Goal: Task Accomplishment & Management: Use online tool/utility

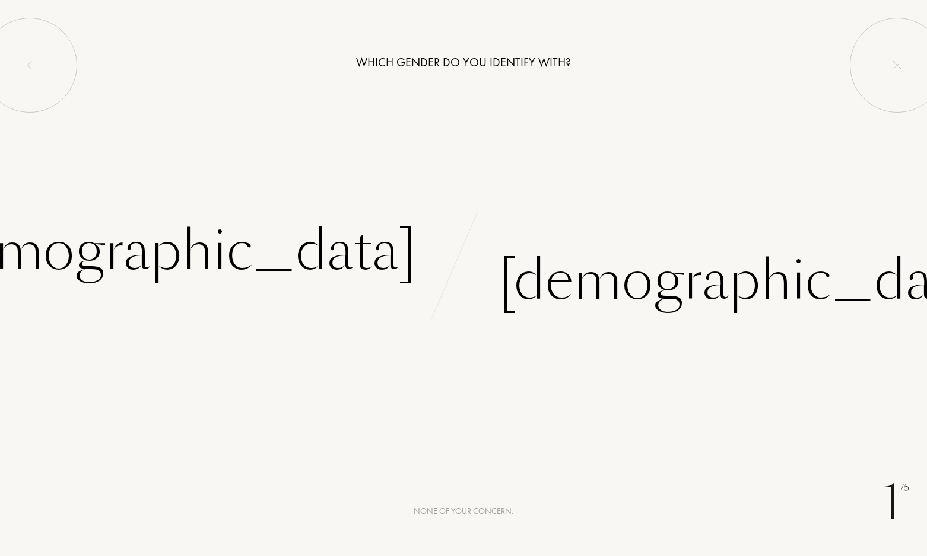
click at [539, 204] on div "Which gender do you identify with? [DEMOGRAPHIC_DATA] [DEMOGRAPHIC_DATA]" at bounding box center [463, 162] width 927 height 325
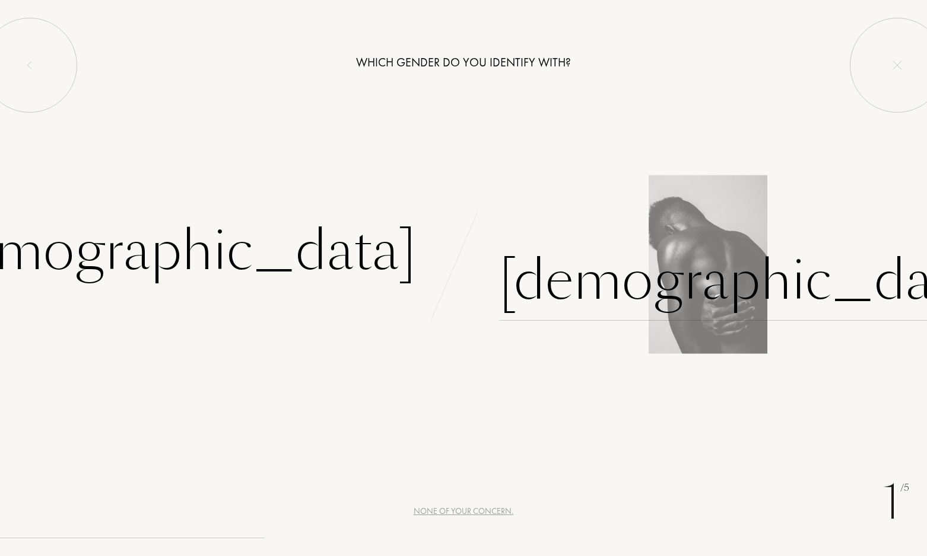
click at [544, 269] on div "[DEMOGRAPHIC_DATA]" at bounding box center [746, 281] width 495 height 80
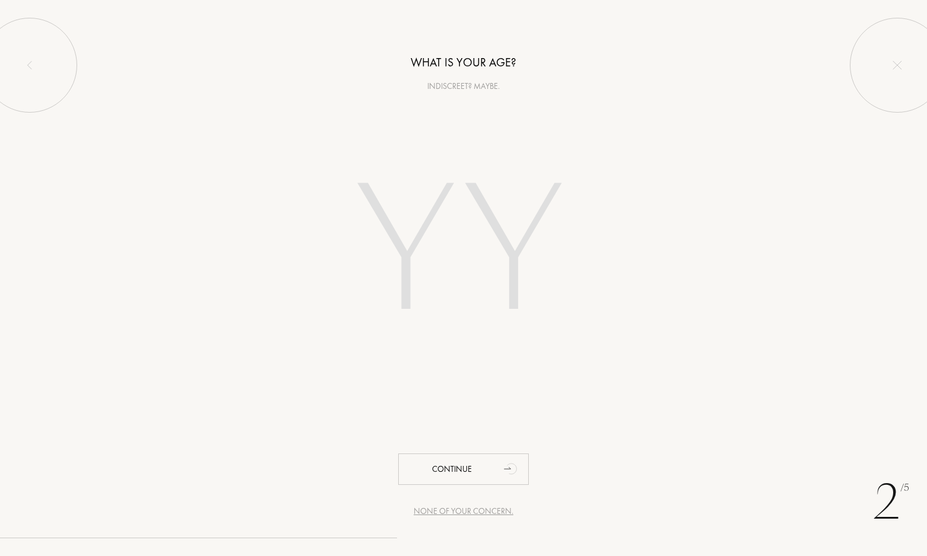
click at [461, 232] on input "number" at bounding box center [463, 254] width 338 height 240
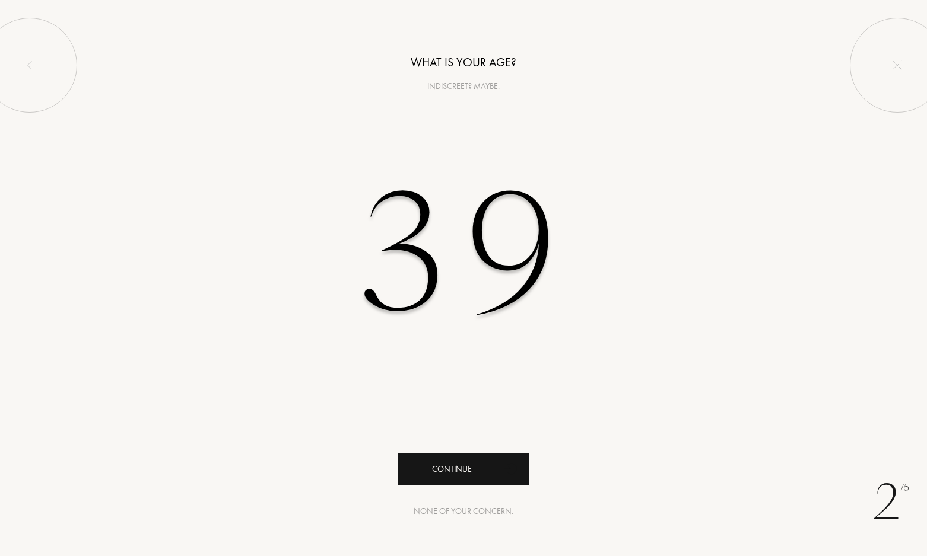
type input "39"
click at [440, 464] on div "Continue" at bounding box center [463, 469] width 131 height 31
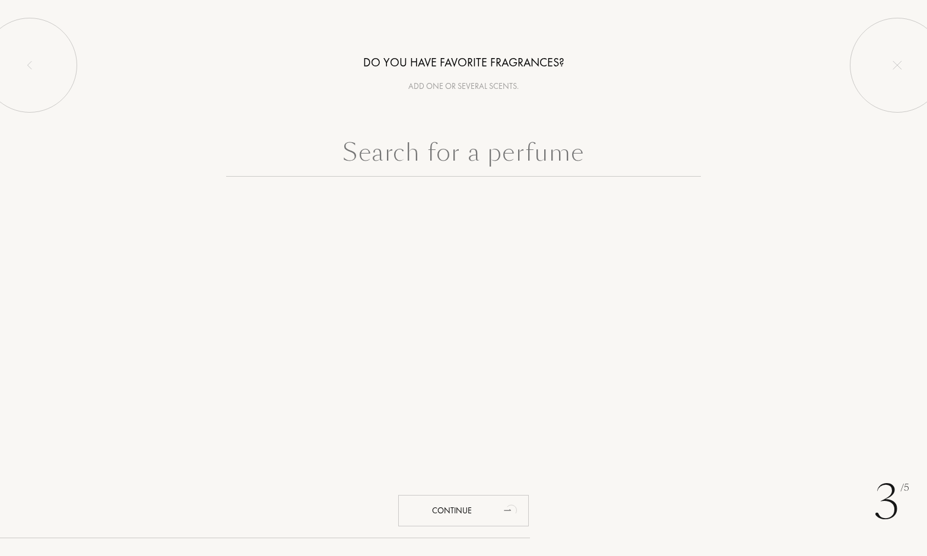
click at [456, 154] on input "text" at bounding box center [463, 155] width 475 height 43
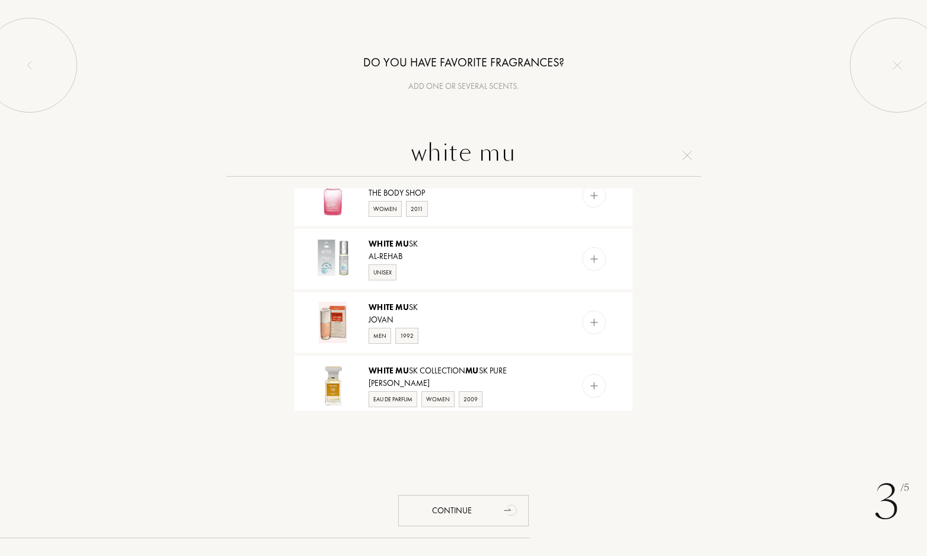
scroll to position [593, 0]
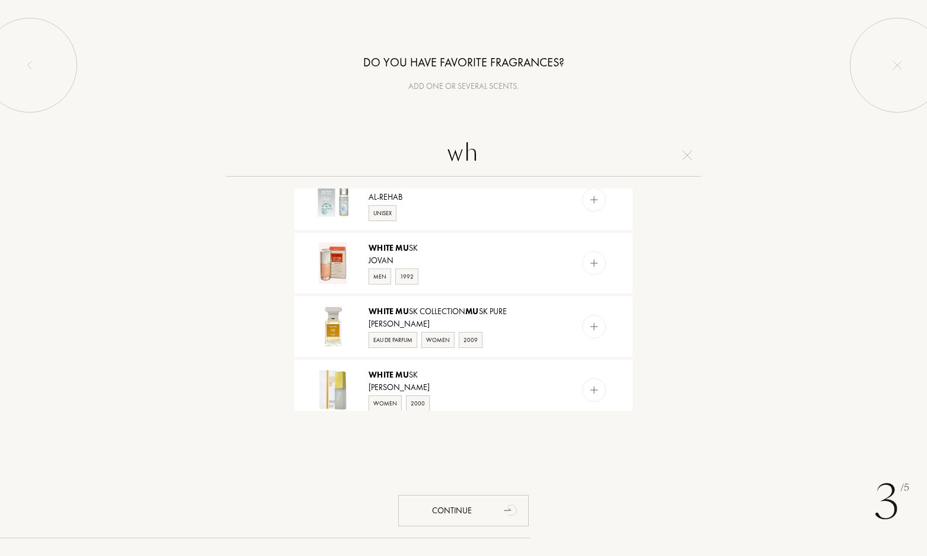
type input "w"
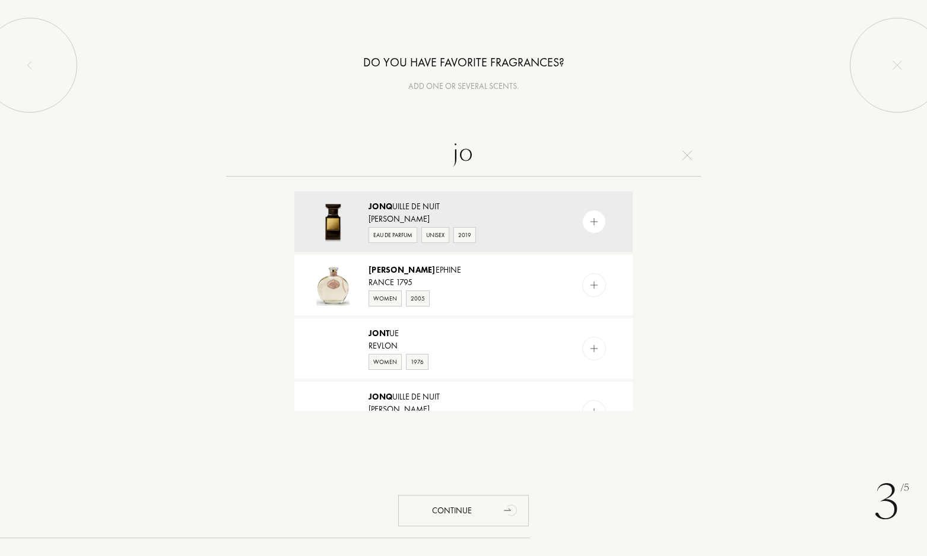
type input "j"
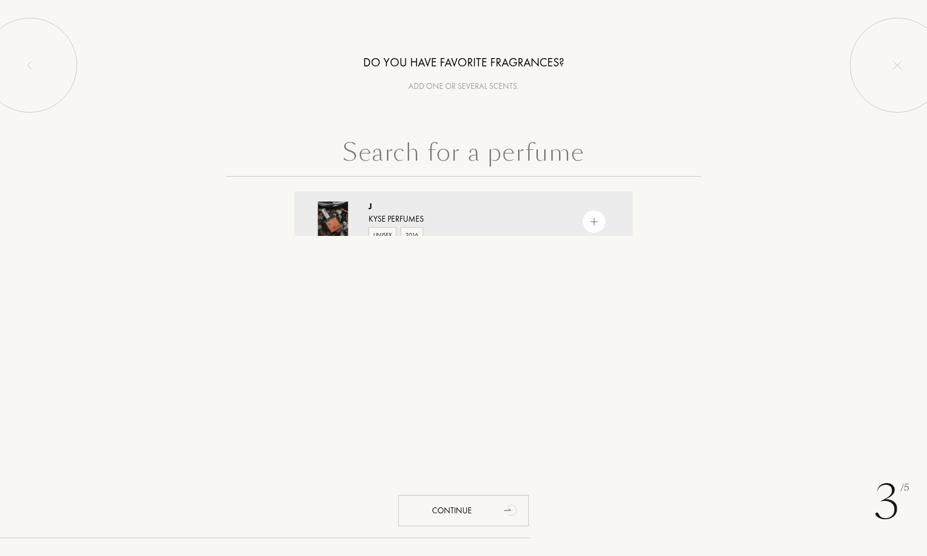
click at [435, 155] on input "text" at bounding box center [463, 155] width 475 height 43
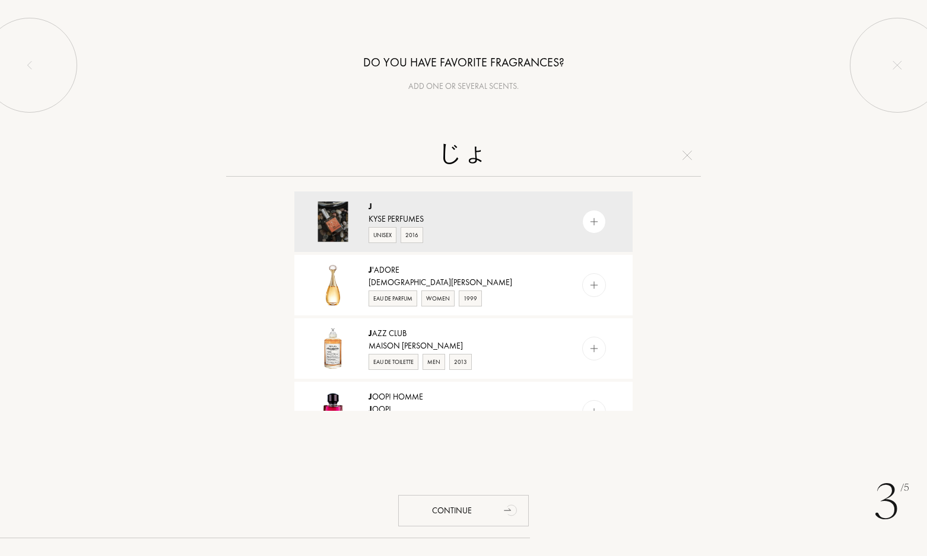
type input "じ"
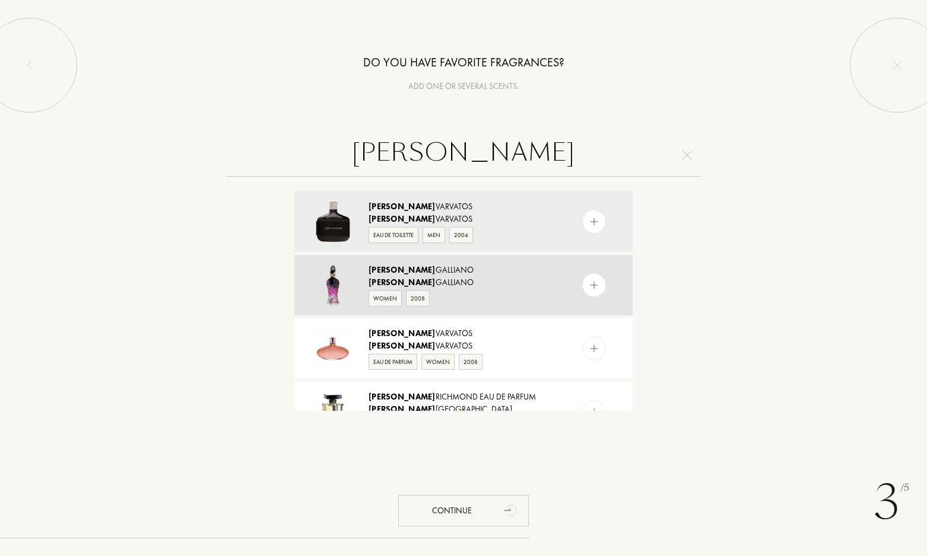
scroll to position [59, 0]
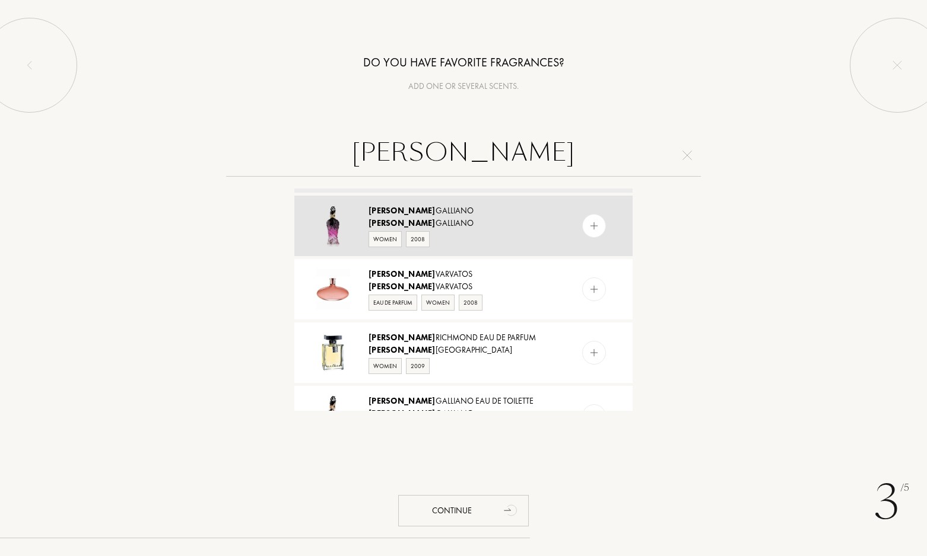
type input "[PERSON_NAME]"
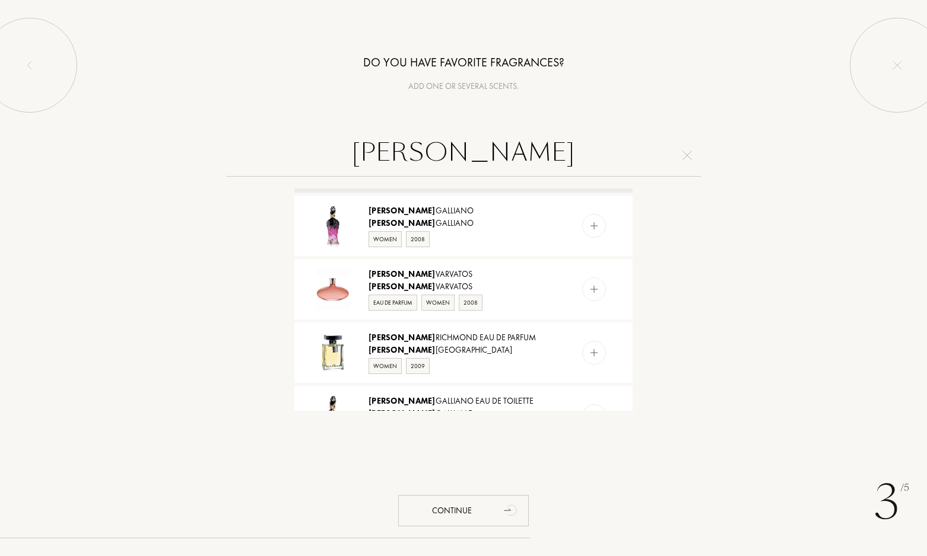
drag, startPoint x: 488, startPoint y: 261, endPoint x: 685, endPoint y: 158, distance: 222.1
click at [685, 158] on img at bounding box center [686, 155] width 9 height 9
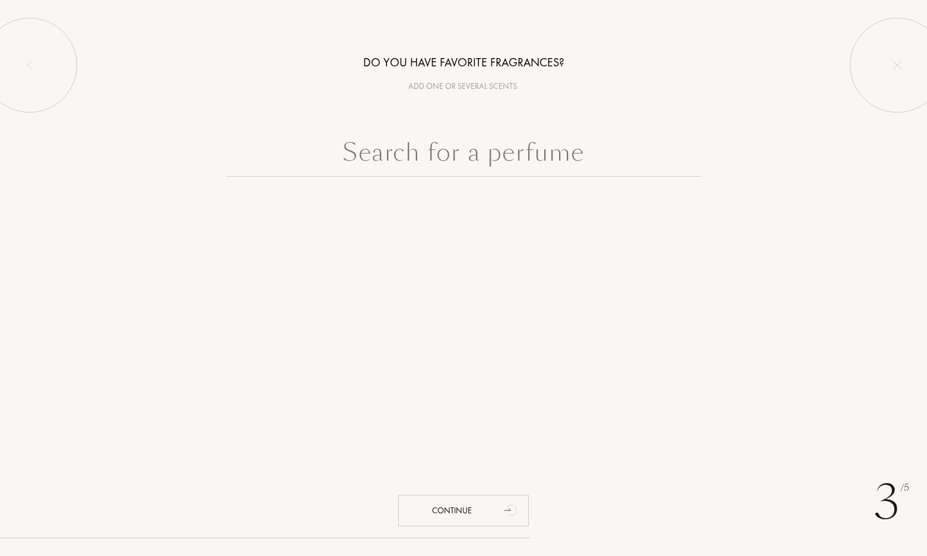
click at [513, 160] on input "text" at bounding box center [463, 155] width 475 height 43
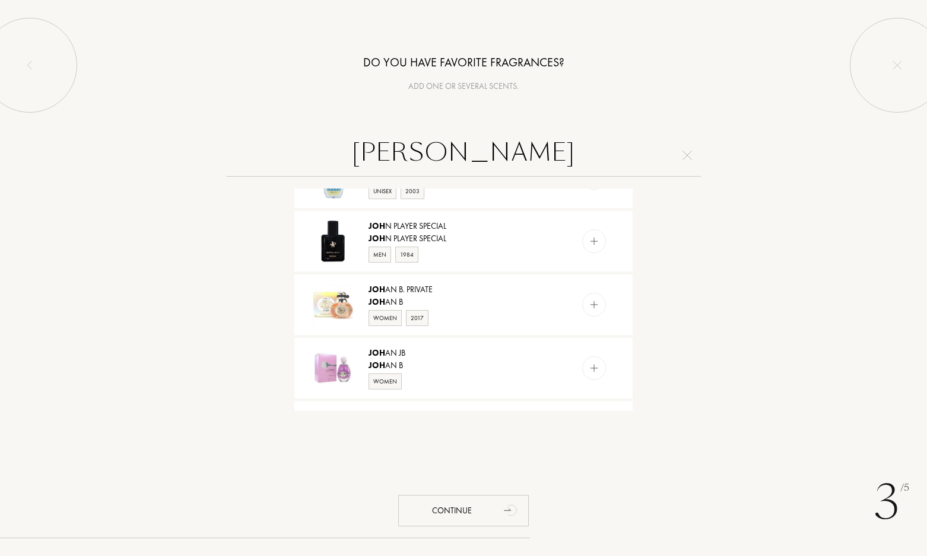
scroll to position [1059, 0]
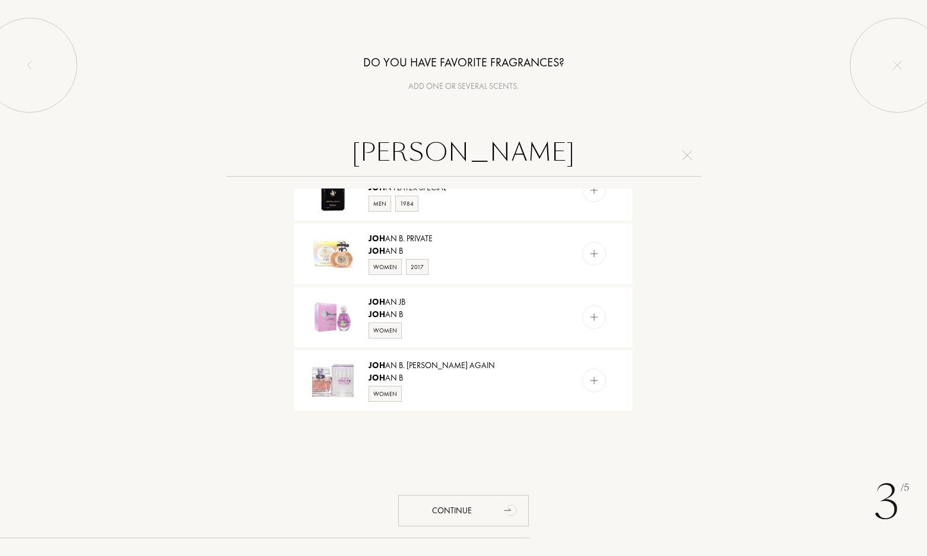
drag, startPoint x: 497, startPoint y: 155, endPoint x: 338, endPoint y: 157, distance: 158.4
click at [343, 157] on input "[PERSON_NAME]" at bounding box center [463, 155] width 475 height 43
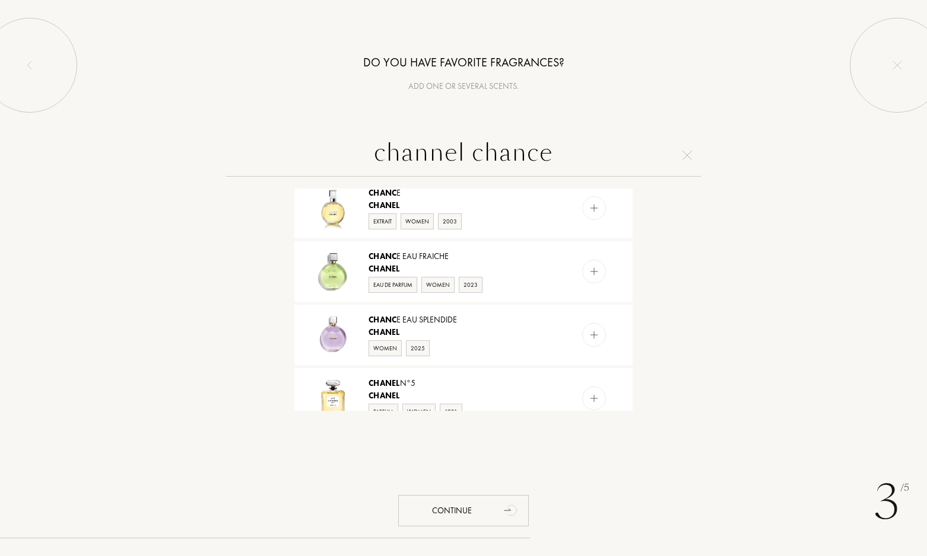
scroll to position [335, 0]
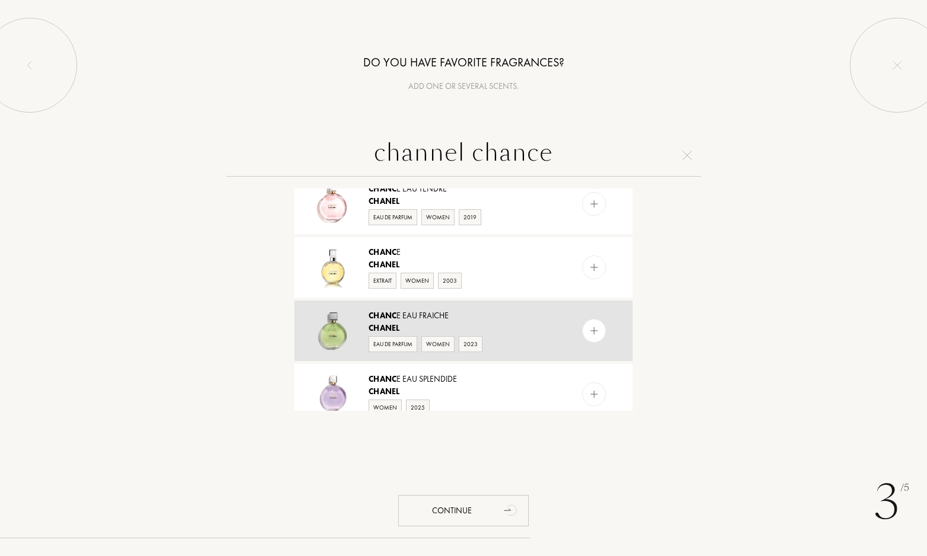
type input "channel chance"
click at [502, 324] on div "Chanel" at bounding box center [462, 328] width 189 height 12
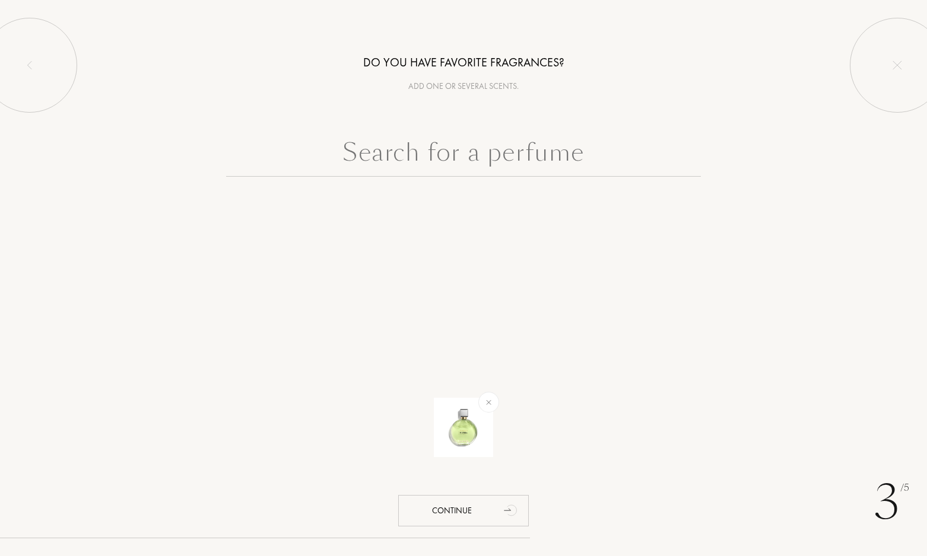
scroll to position [0, 0]
click at [502, 150] on input "text" at bounding box center [463, 155] width 475 height 43
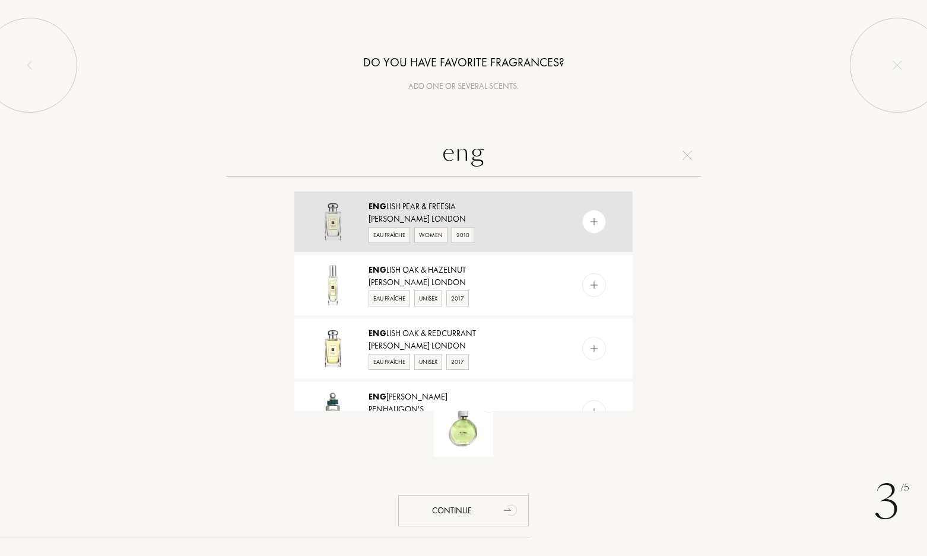
type input "eng"
click at [494, 208] on div "Eng lish Pear & Freesia" at bounding box center [462, 207] width 189 height 12
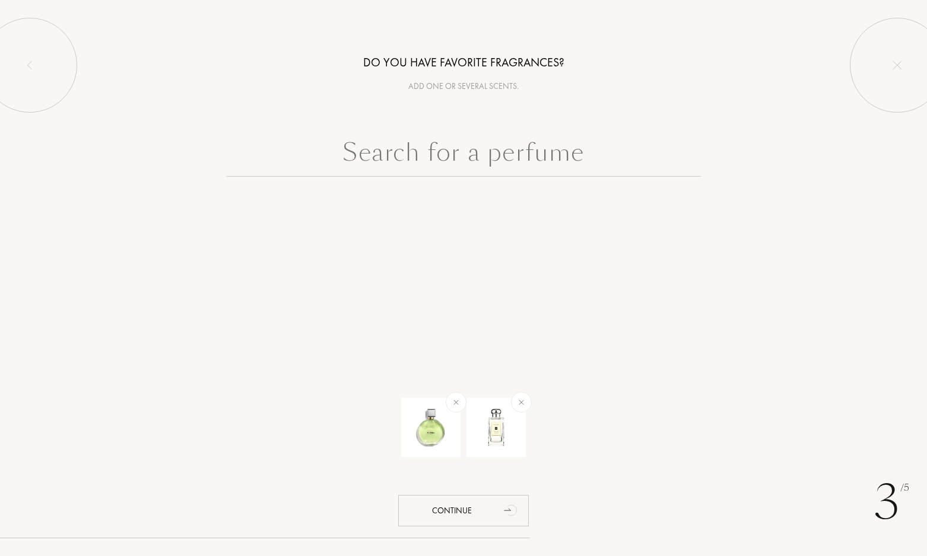
click at [489, 157] on input "text" at bounding box center [463, 155] width 475 height 43
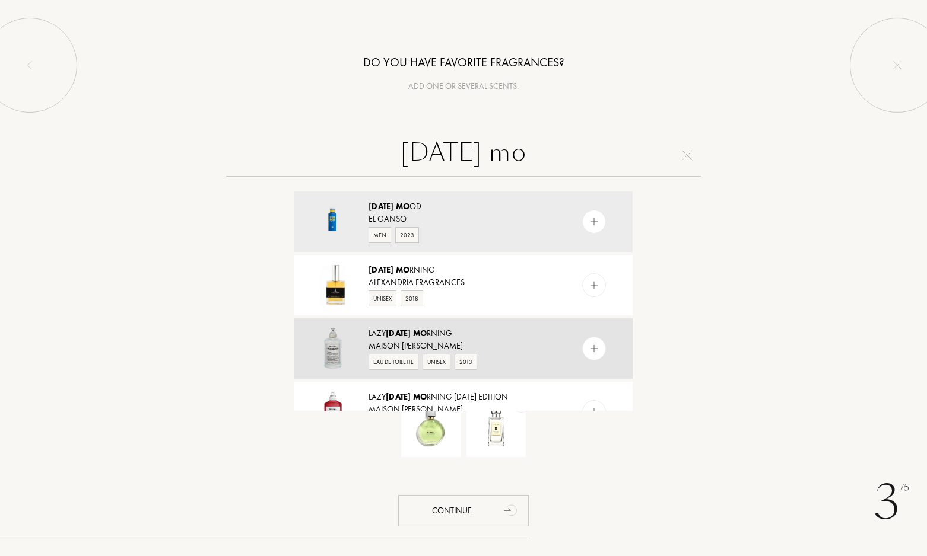
type input "[DATE] mo"
click at [505, 339] on div "Lazy [DATE] Mo rning" at bounding box center [462, 333] width 189 height 12
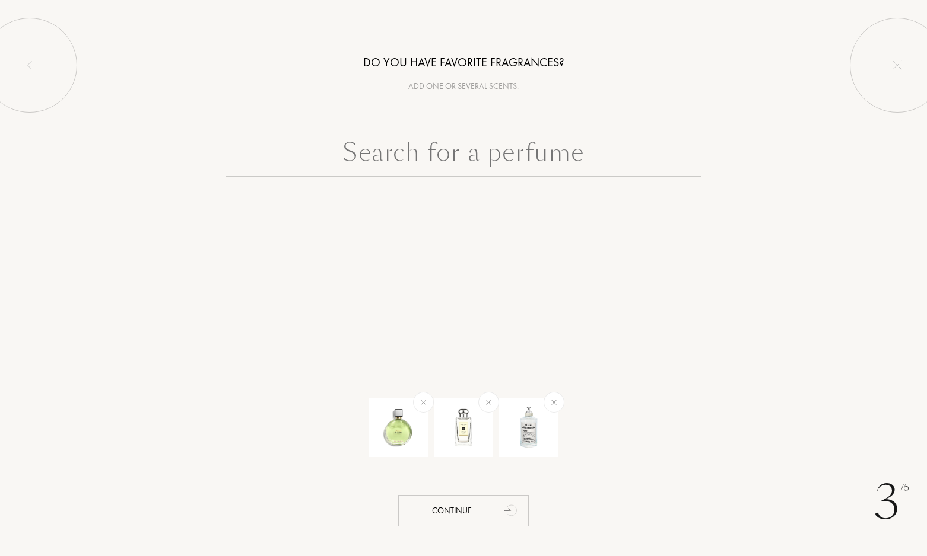
click at [481, 144] on input "text" at bounding box center [463, 155] width 475 height 43
click at [435, 153] on input "text" at bounding box center [463, 155] width 475 height 43
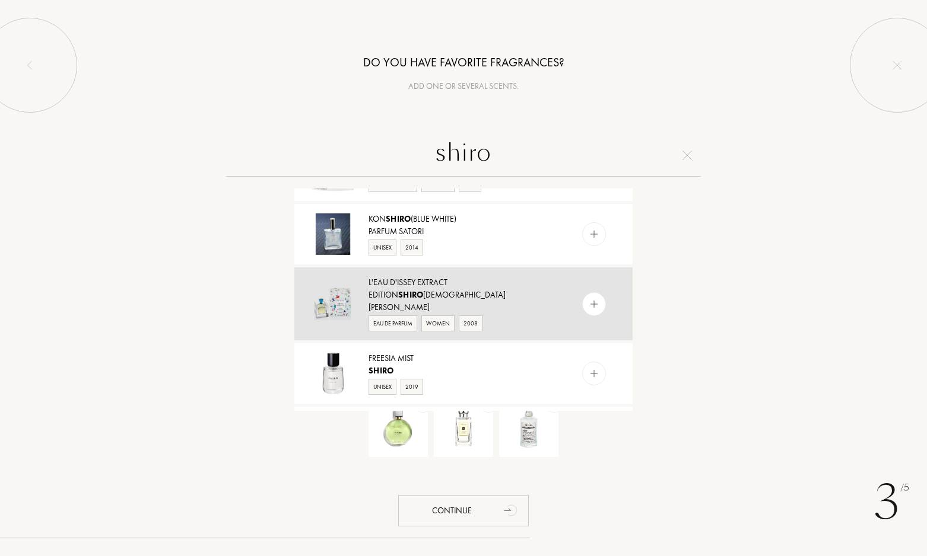
scroll to position [237, 0]
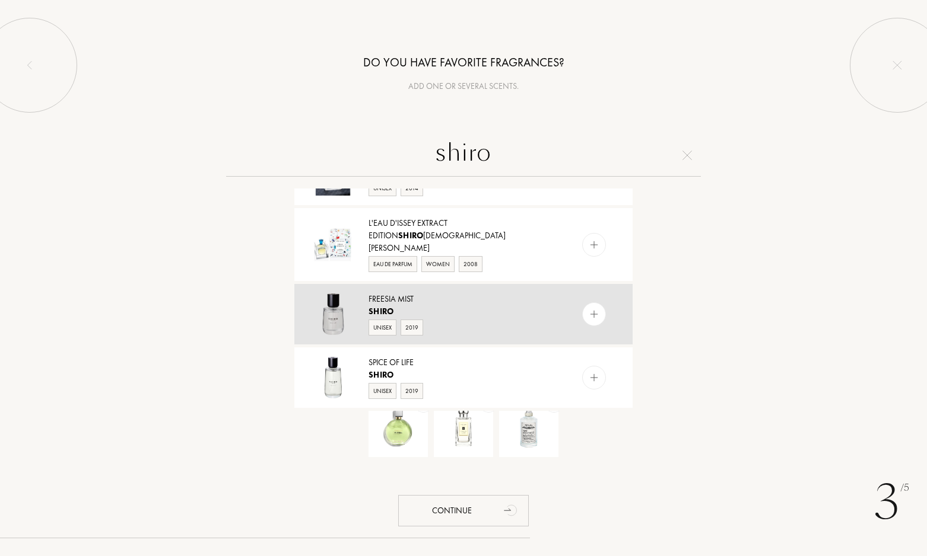
type input "shiro"
click at [593, 309] on img at bounding box center [593, 314] width 11 height 11
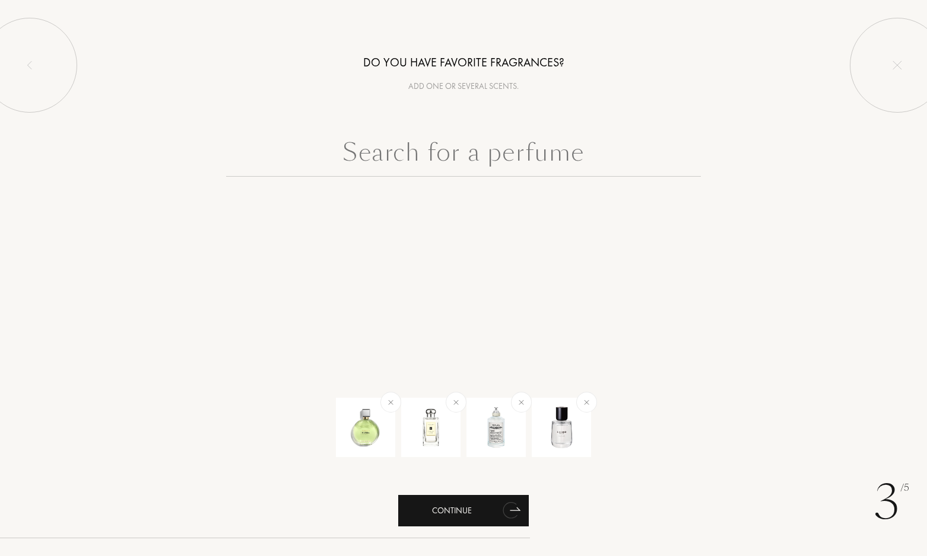
click at [464, 510] on div "Continue" at bounding box center [463, 510] width 131 height 31
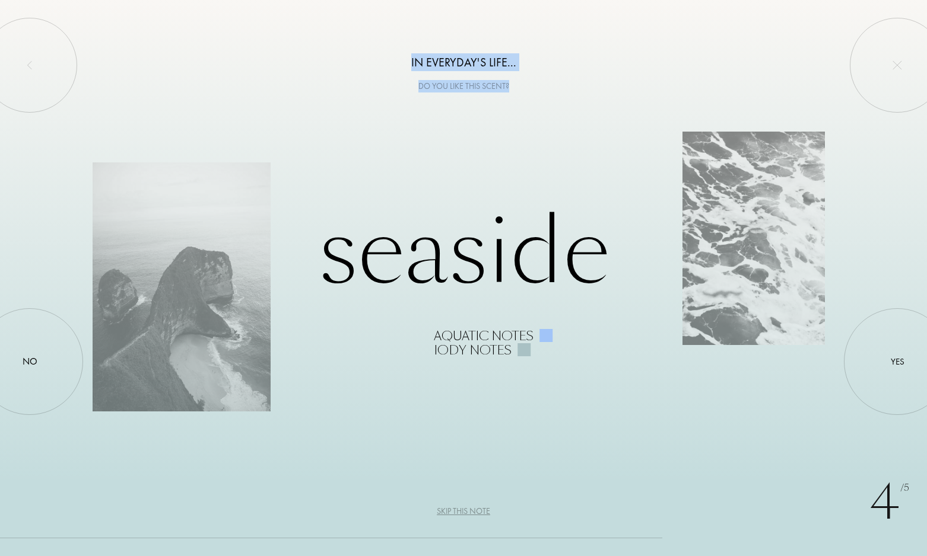
drag, startPoint x: 403, startPoint y: 61, endPoint x: 533, endPoint y: 81, distance: 131.5
click at [533, 81] on div "In everyday's life... Do you like this scent?" at bounding box center [463, 46] width 927 height 93
copy div "In everyday's life... Do you like this scent?"
drag, startPoint x: 440, startPoint y: 355, endPoint x: 513, endPoint y: 353, distance: 72.4
click at [513, 353] on div "Seaside Aquatic notes Iody notes" at bounding box center [464, 278] width 742 height 159
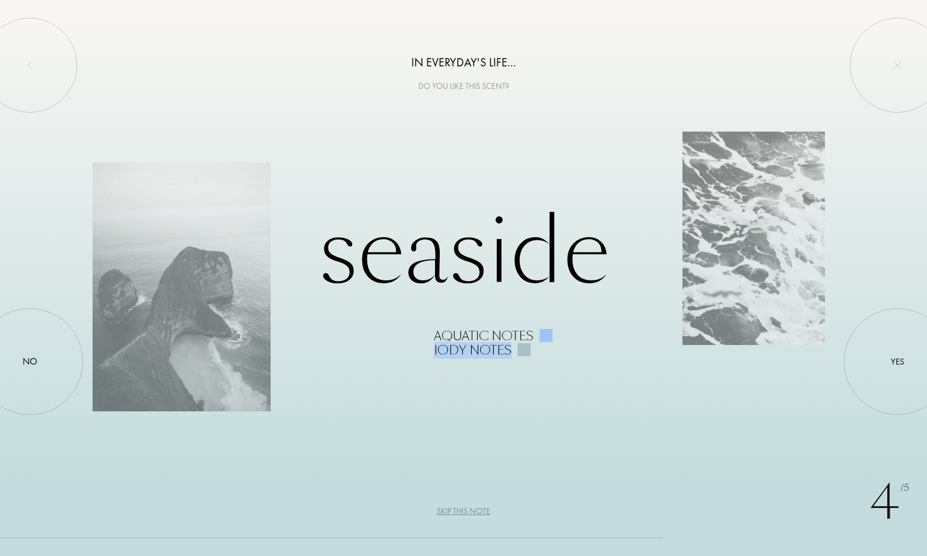
click at [498, 351] on div "Iody notes" at bounding box center [473, 350] width 78 height 14
drag, startPoint x: 509, startPoint y: 352, endPoint x: 428, endPoint y: 337, distance: 82.7
click at [428, 337] on div "Seaside Aquatic notes Iody notes" at bounding box center [464, 278] width 742 height 159
copy div "Aquatic notes Iody notes"
click at [526, 428] on div "4 /5 In everyday's life... Do you like this scent? Seaside Aquatic notes [PERSO…" at bounding box center [463, 278] width 927 height 556
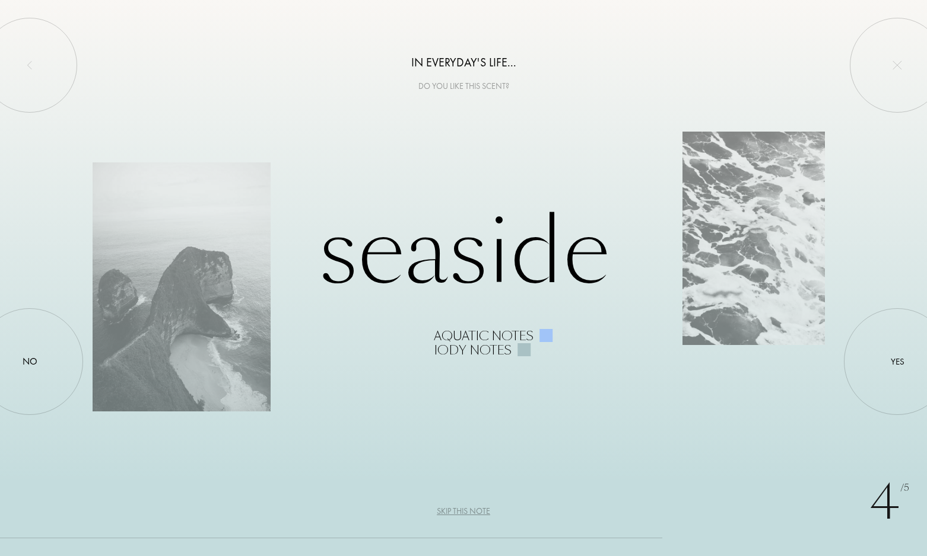
click at [478, 349] on div "Iody notes" at bounding box center [473, 350] width 78 height 14
click at [476, 355] on div "Iody notes" at bounding box center [473, 350] width 78 height 14
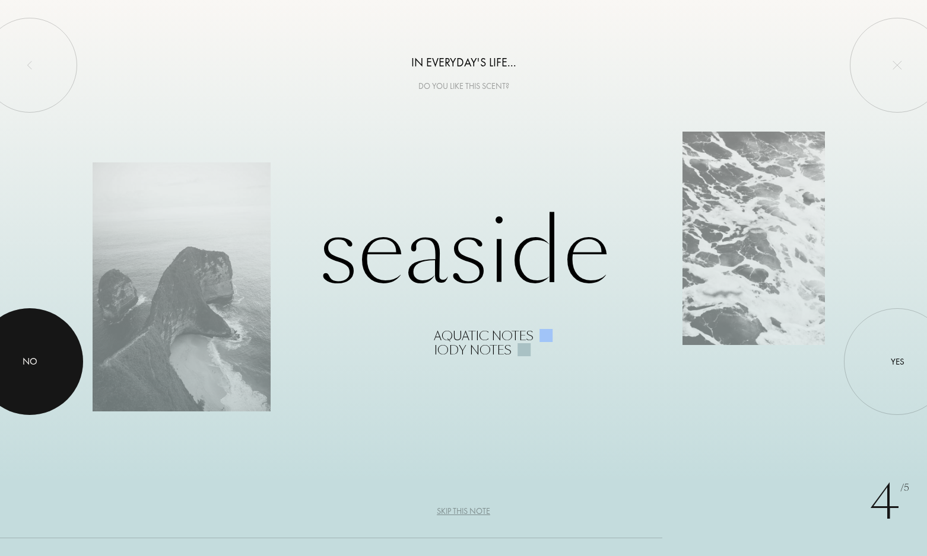
click at [44, 358] on div at bounding box center [29, 361] width 107 height 107
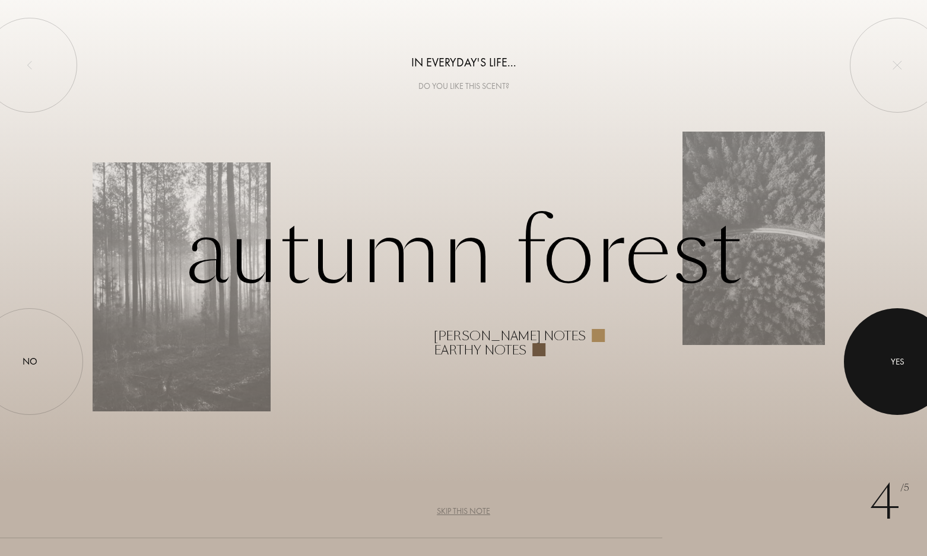
click at [875, 350] on div at bounding box center [897, 361] width 107 height 107
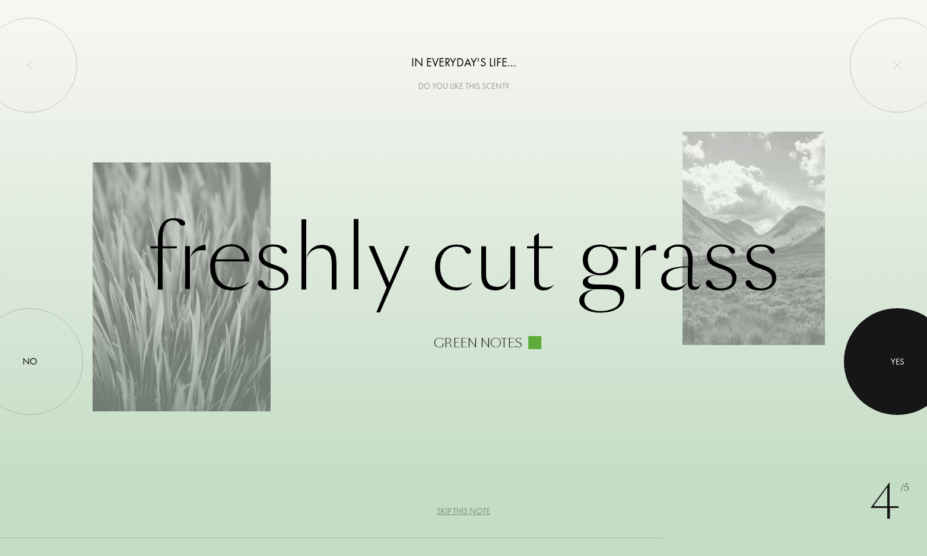
click at [898, 349] on div at bounding box center [897, 361] width 107 height 107
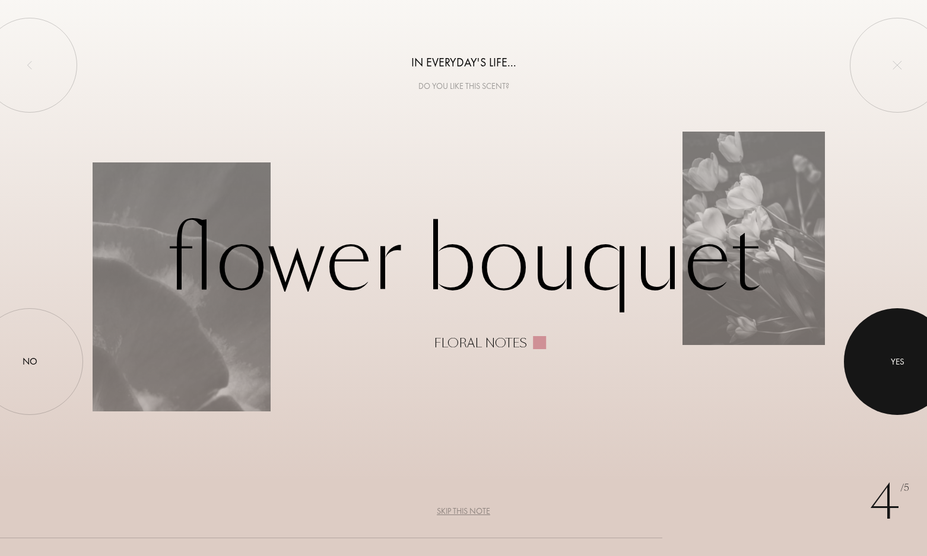
click at [898, 349] on div at bounding box center [897, 361] width 107 height 107
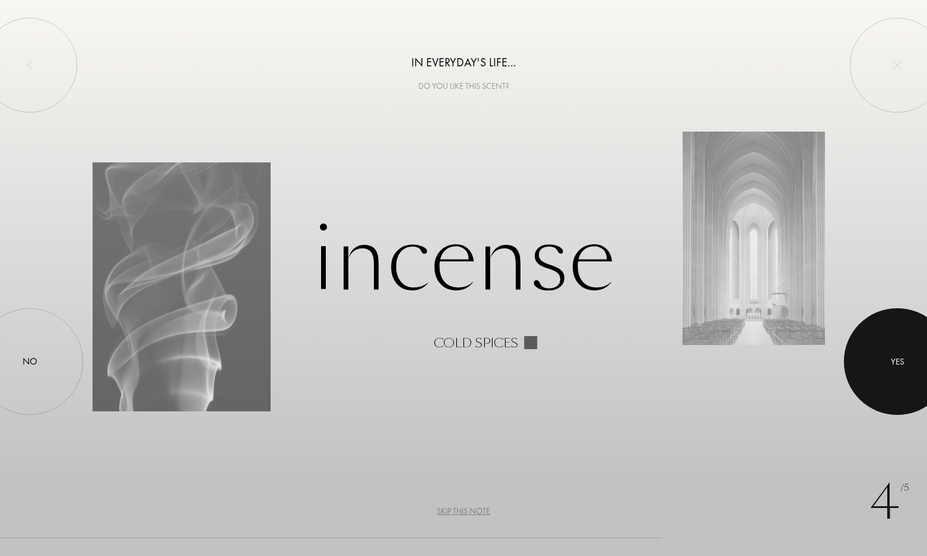
click at [896, 349] on div at bounding box center [897, 361] width 107 height 107
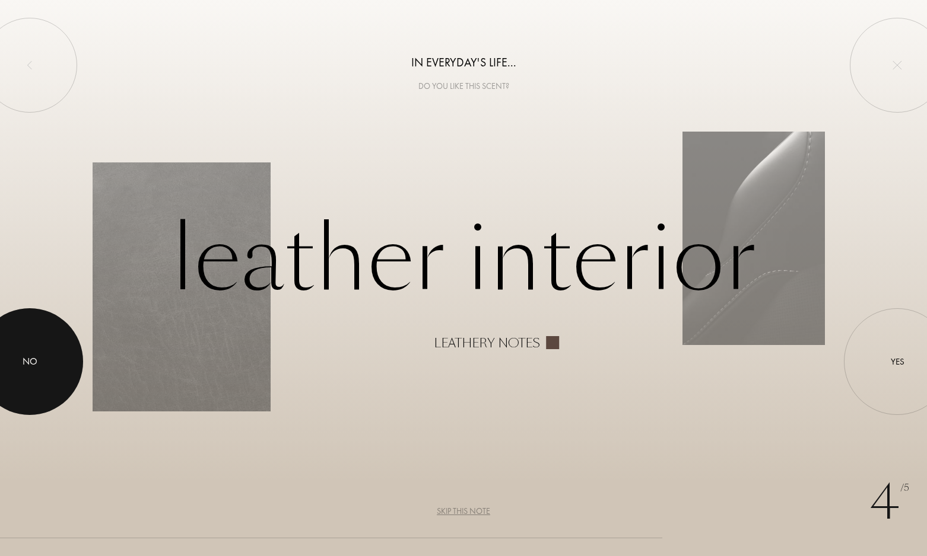
click at [68, 370] on div at bounding box center [29, 361] width 107 height 107
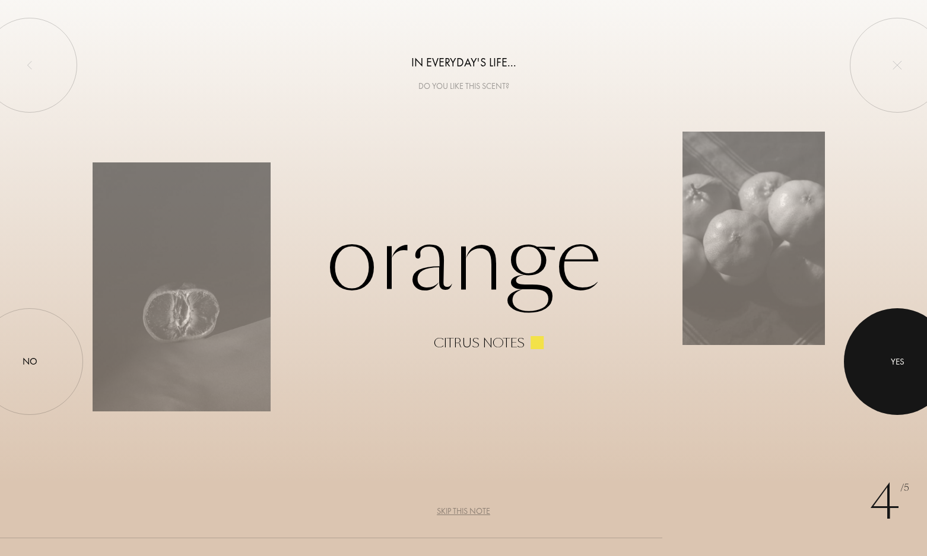
click at [864, 330] on div "Yes" at bounding box center [897, 361] width 107 height 107
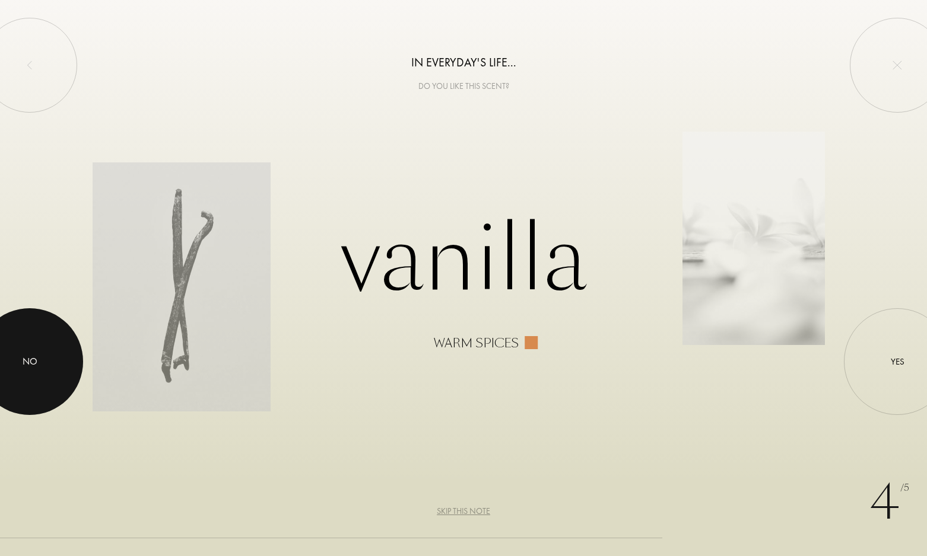
click at [42, 364] on div at bounding box center [29, 361] width 107 height 107
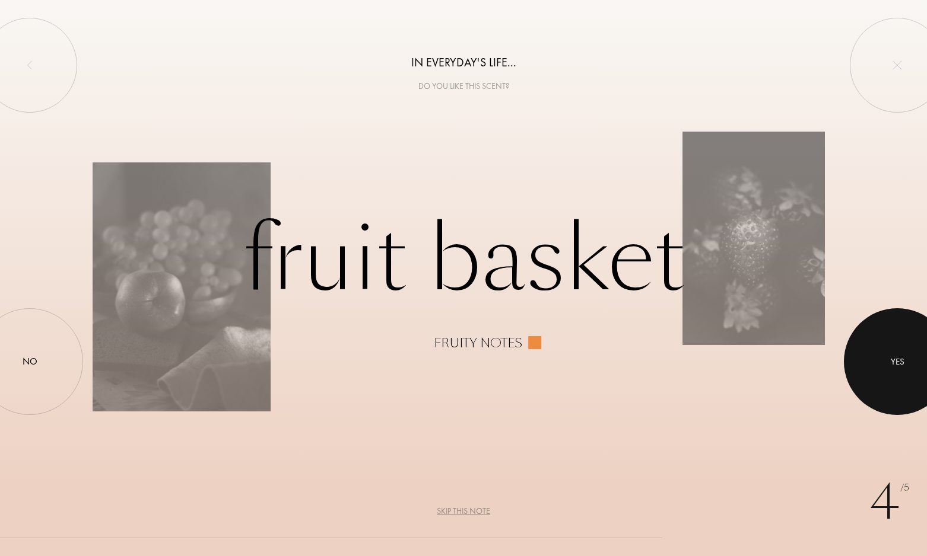
click at [871, 335] on div "Yes" at bounding box center [897, 361] width 107 height 107
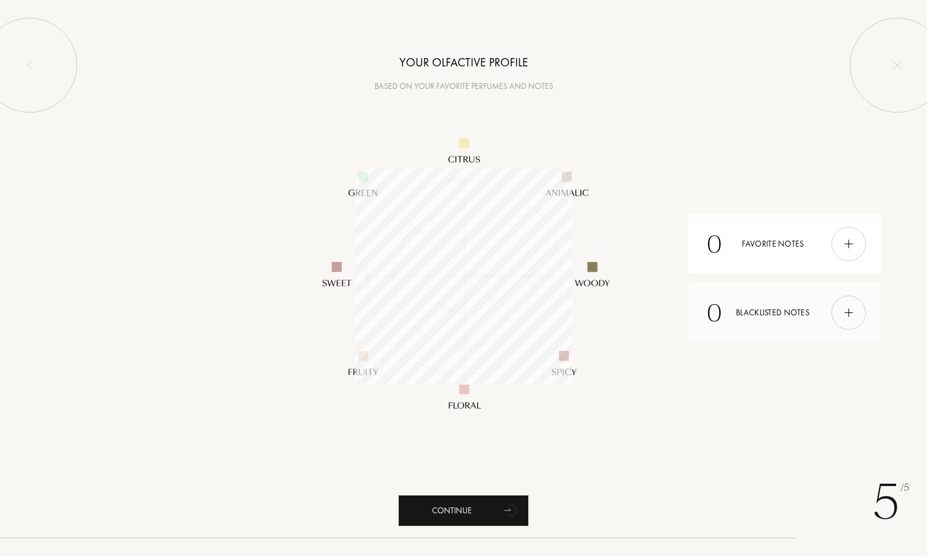
scroll to position [217, 217]
drag, startPoint x: 559, startPoint y: 87, endPoint x: 374, endPoint y: 54, distance: 188.6
click at [374, 54] on div "Your olfactive profile Based on your favorite perfumes and notes" at bounding box center [463, 46] width 927 height 93
copy div "Your olfactive profile Based on your favorite perfumes and notes"
click at [481, 499] on div "Continue" at bounding box center [463, 510] width 131 height 31
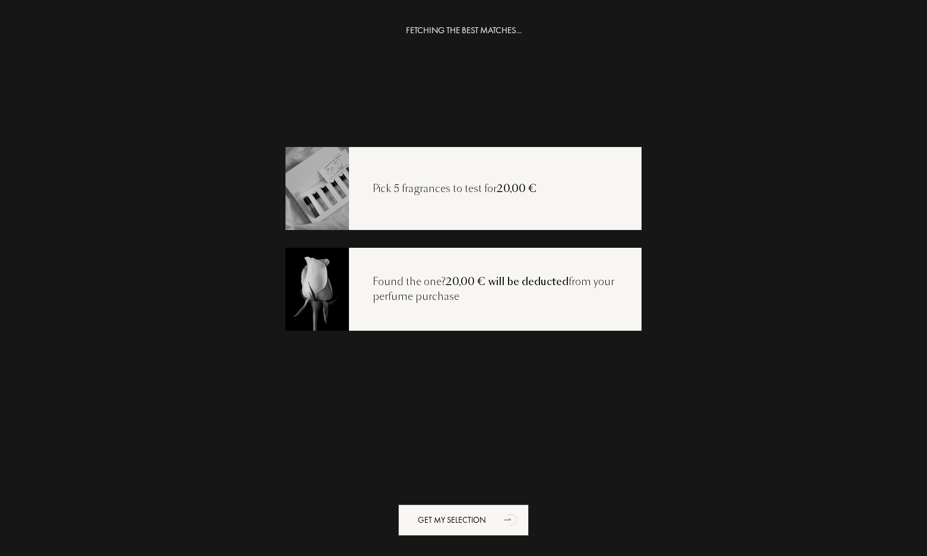
click at [534, 198] on div "Pick 5 fragrances to test for 20,00 €" at bounding box center [463, 188] width 356 height 83
click at [463, 523] on div "Get my selection" at bounding box center [463, 520] width 131 height 31
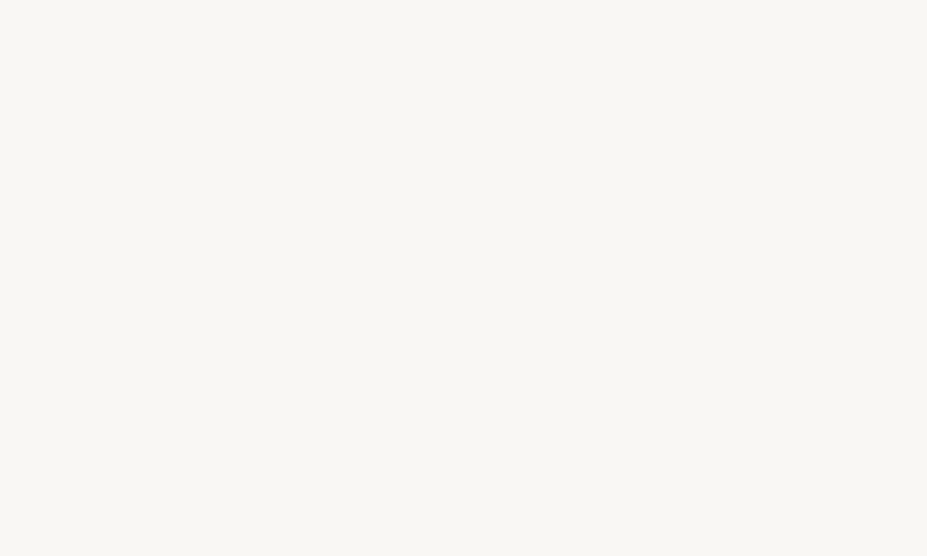
select select "FR"
